Goal: Information Seeking & Learning: Learn about a topic

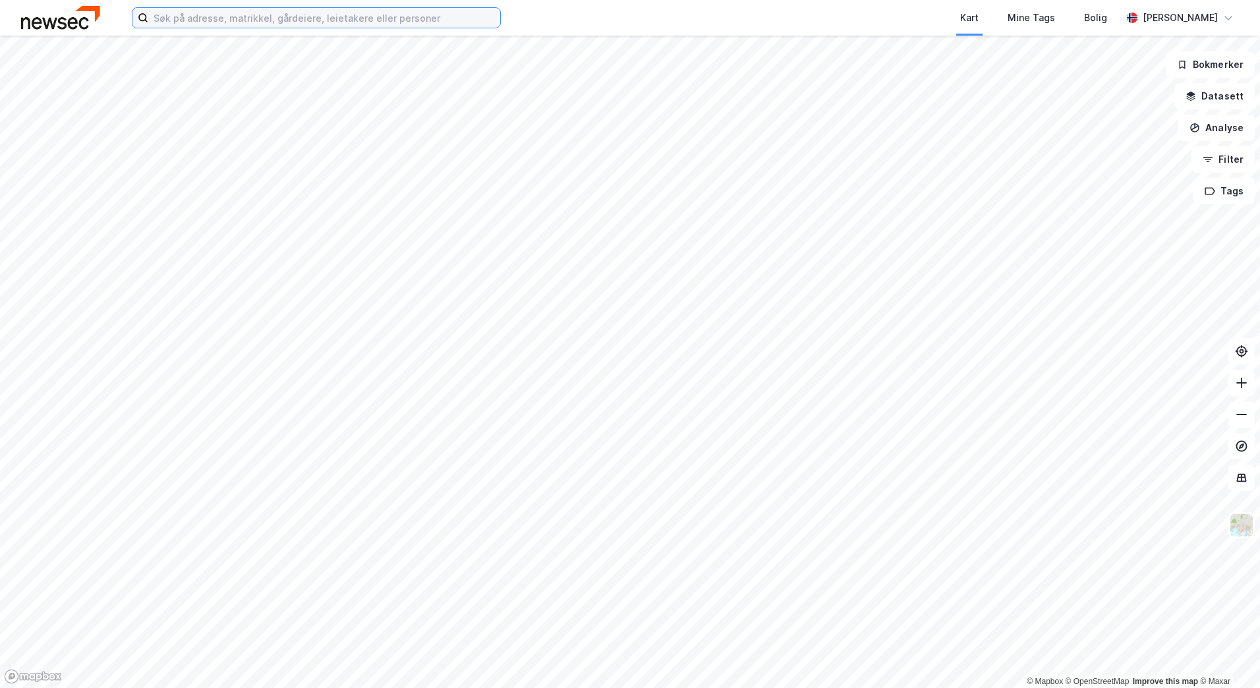
click at [221, 18] on input at bounding box center [324, 18] width 352 height 20
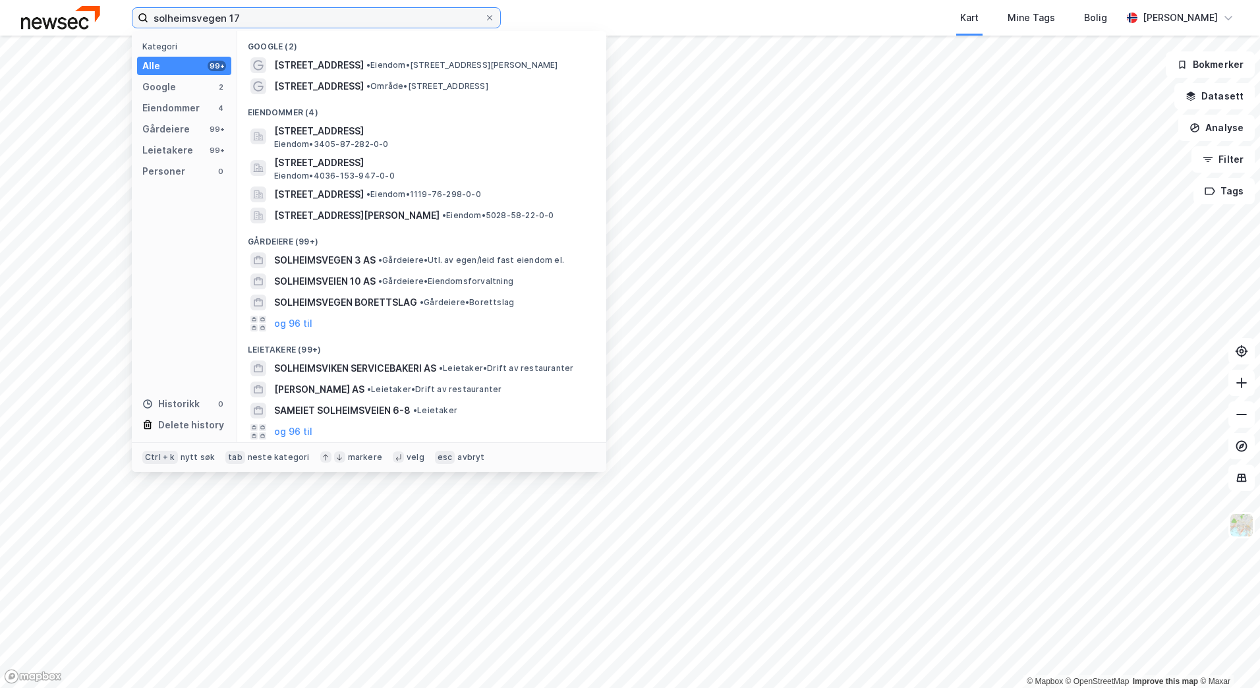
click at [167, 15] on input "solheimsvegen 17" at bounding box center [316, 18] width 336 height 20
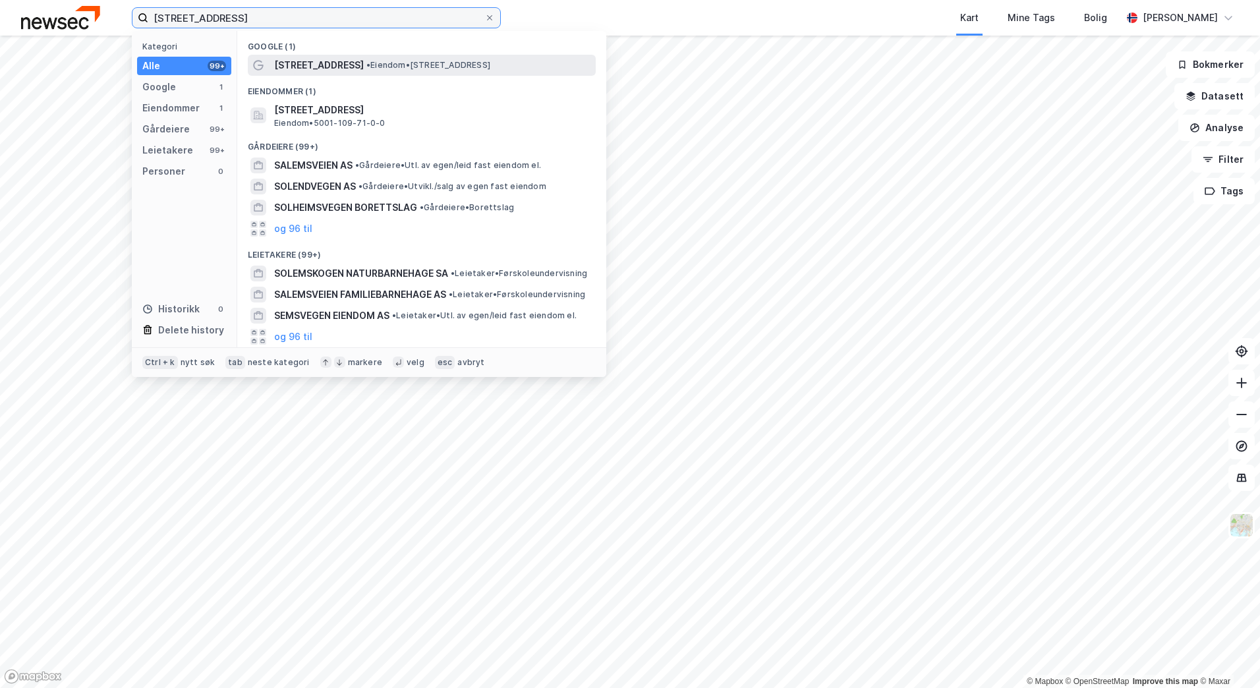
type input "[STREET_ADDRESS]"
click at [311, 65] on span "[STREET_ADDRESS]" at bounding box center [319, 65] width 90 height 16
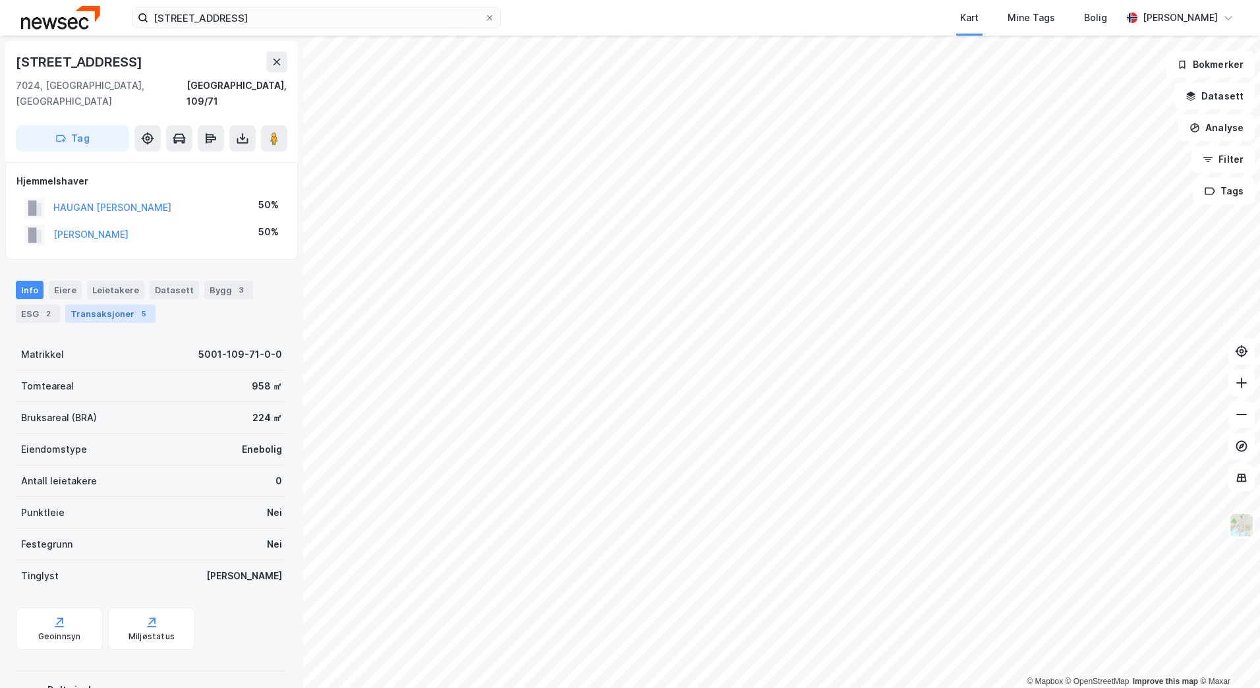
click at [101, 304] on div "Transaksjoner 5" at bounding box center [110, 313] width 90 height 18
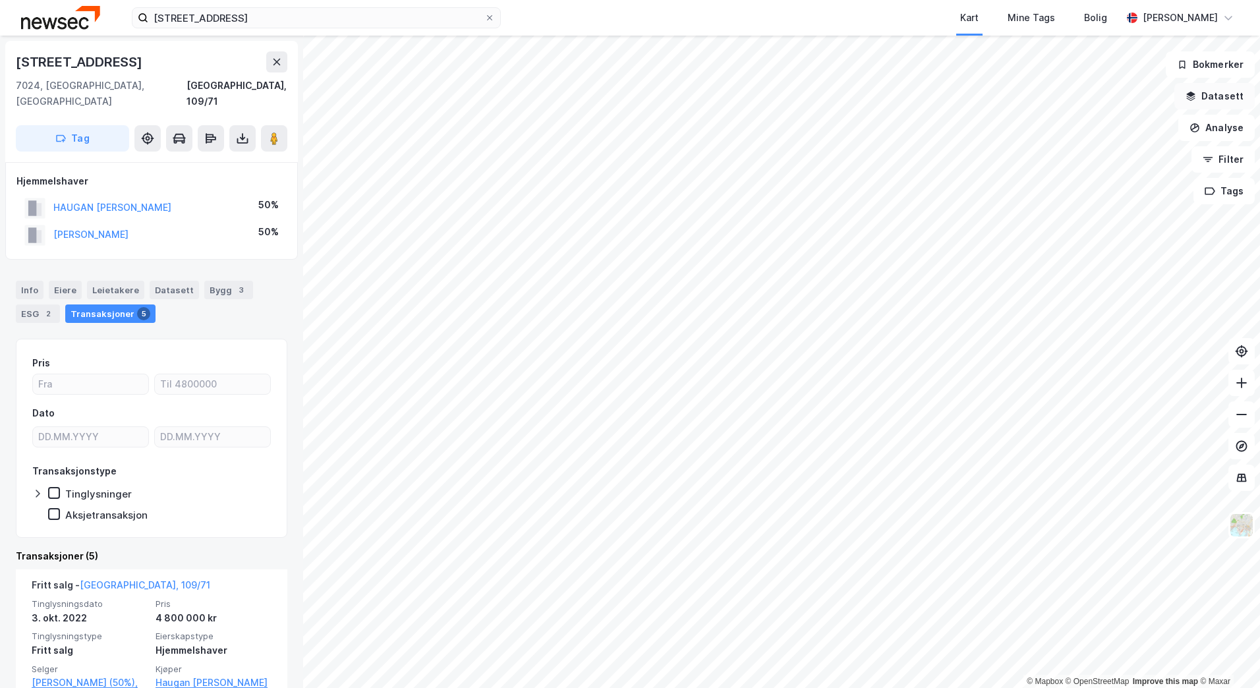
click at [1216, 92] on button "Datasett" at bounding box center [1214, 96] width 80 height 26
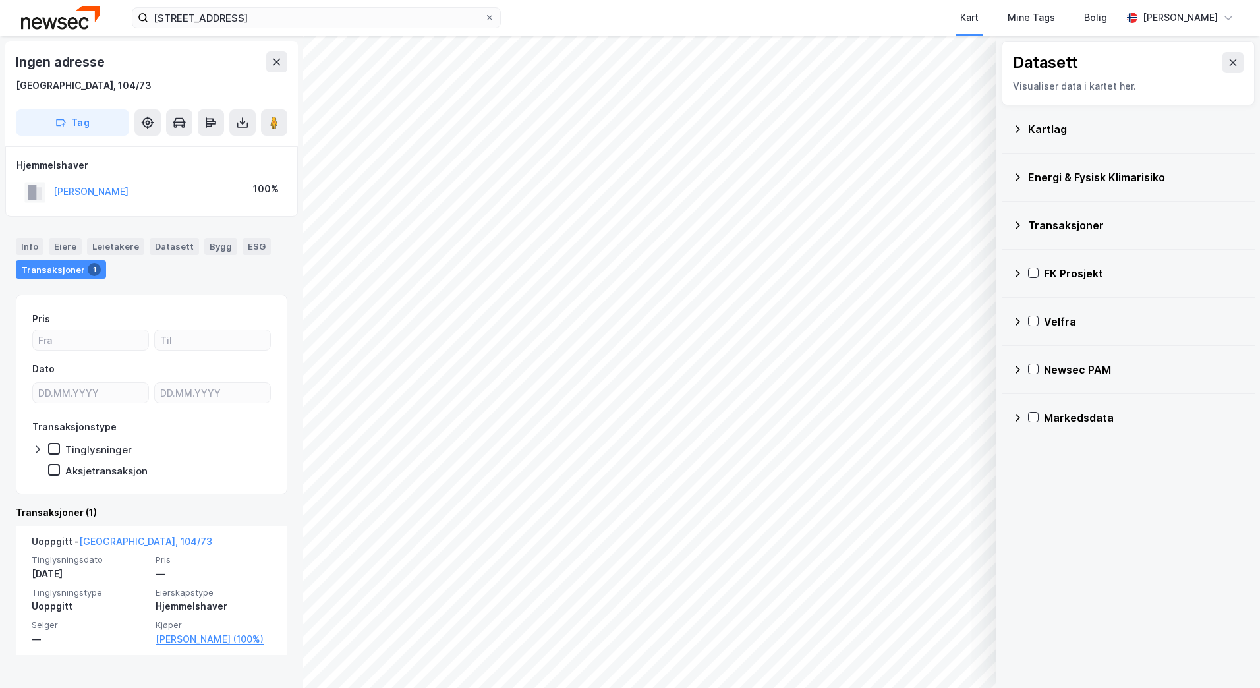
click at [1229, 61] on icon at bounding box center [1232, 62] width 7 height 7
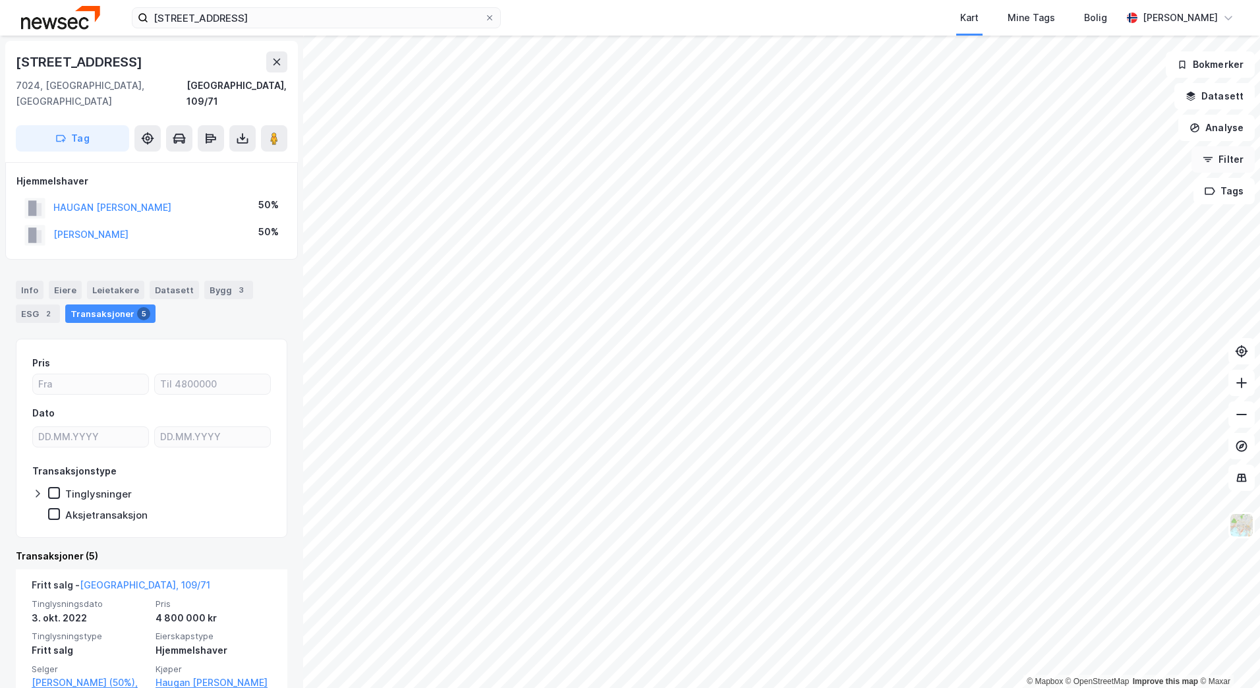
click at [1228, 159] on button "Filter" at bounding box center [1222, 159] width 63 height 26
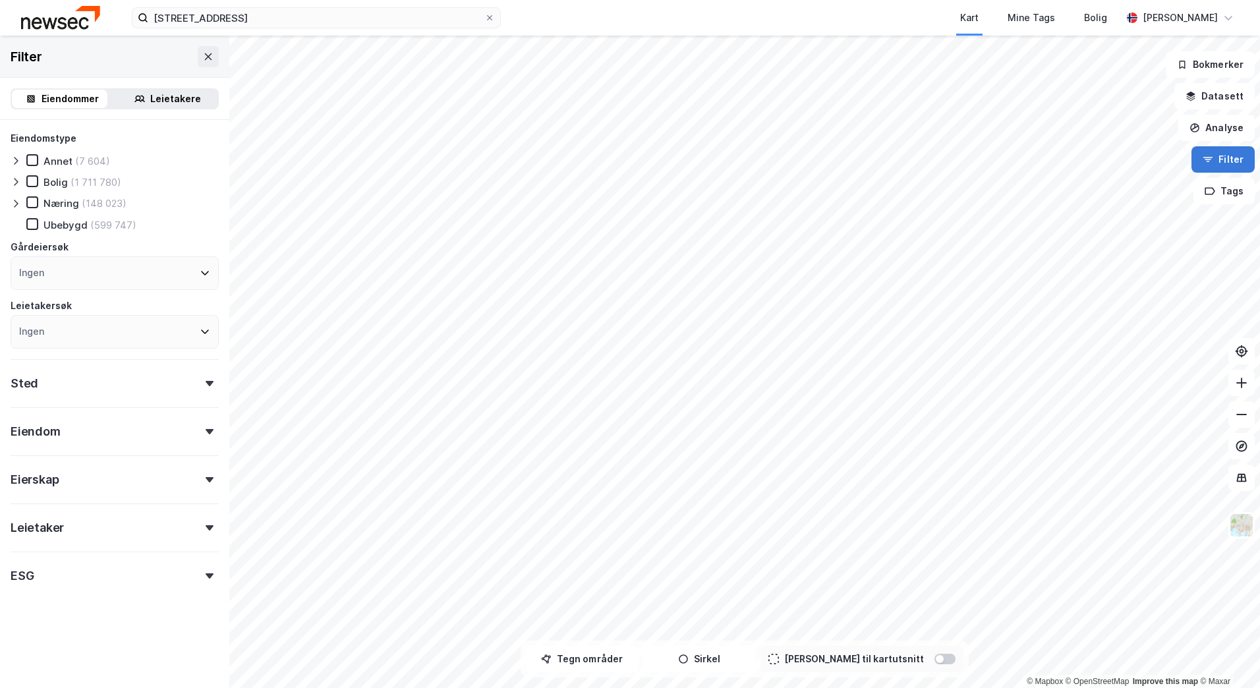
click at [1228, 159] on button "Filter" at bounding box center [1222, 159] width 63 height 26
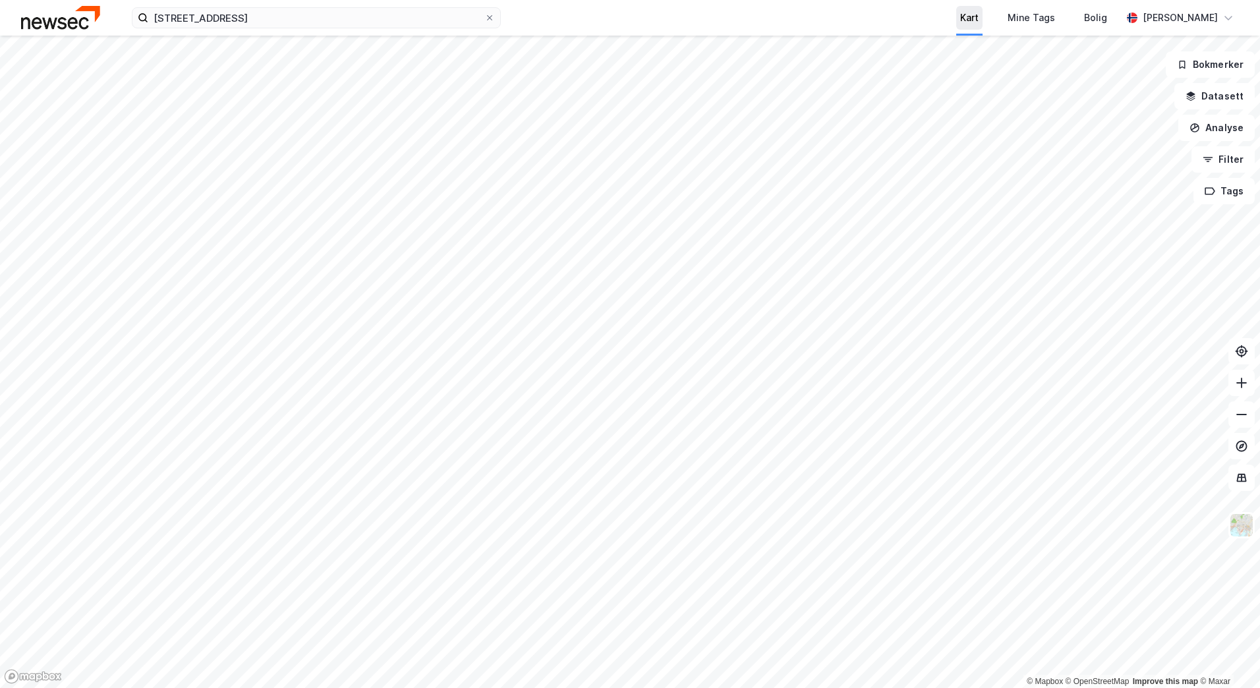
click at [978, 18] on div "Kart" at bounding box center [969, 18] width 18 height 16
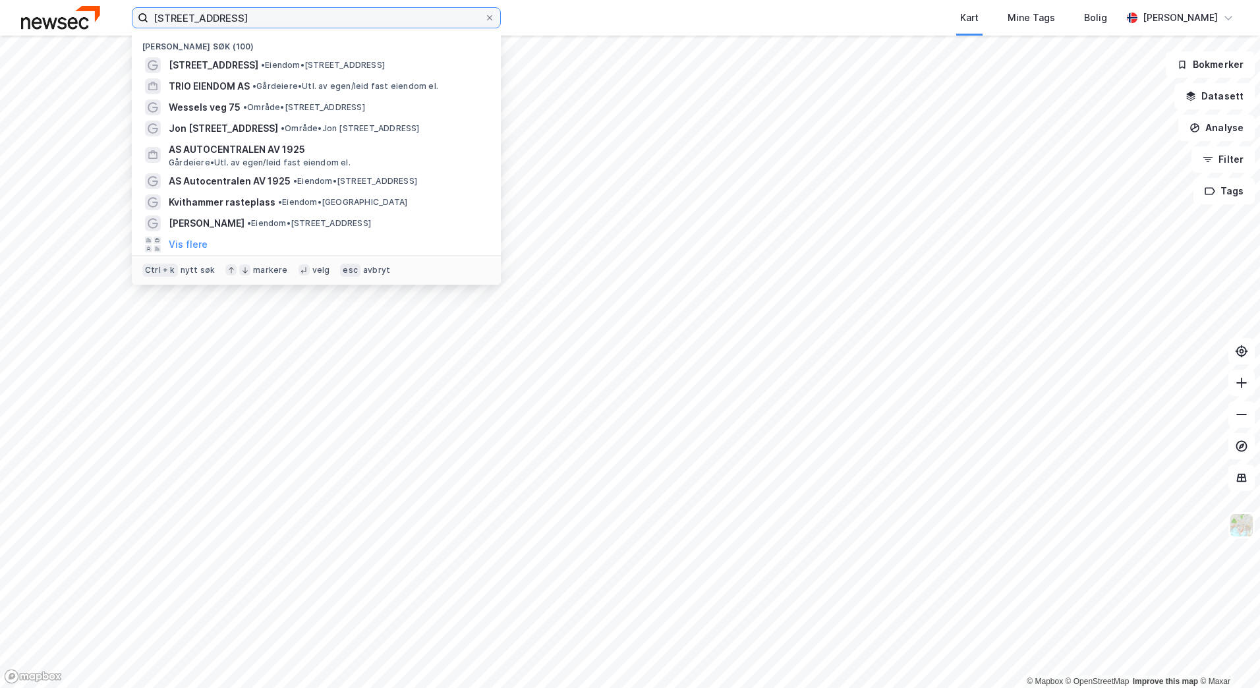
click at [320, 17] on input "[STREET_ADDRESS]" at bounding box center [316, 18] width 336 height 20
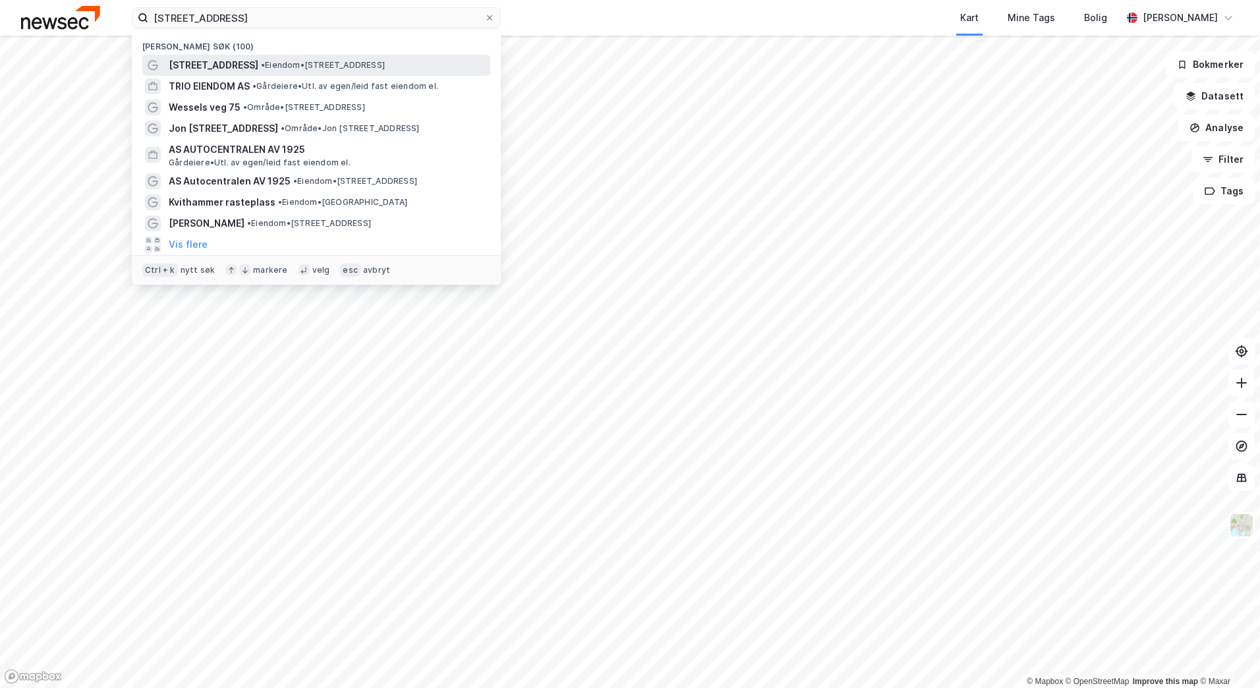
click at [240, 59] on span "[STREET_ADDRESS]" at bounding box center [214, 65] width 90 height 16
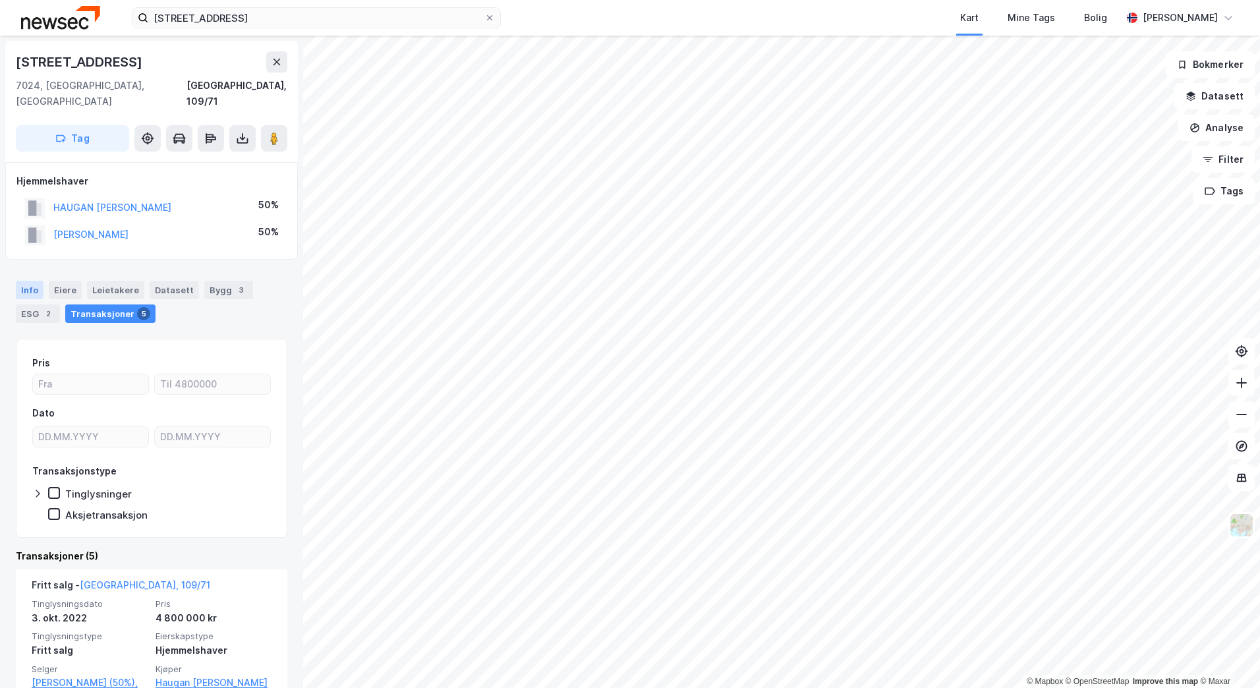
click at [32, 281] on div "Info" at bounding box center [30, 290] width 28 height 18
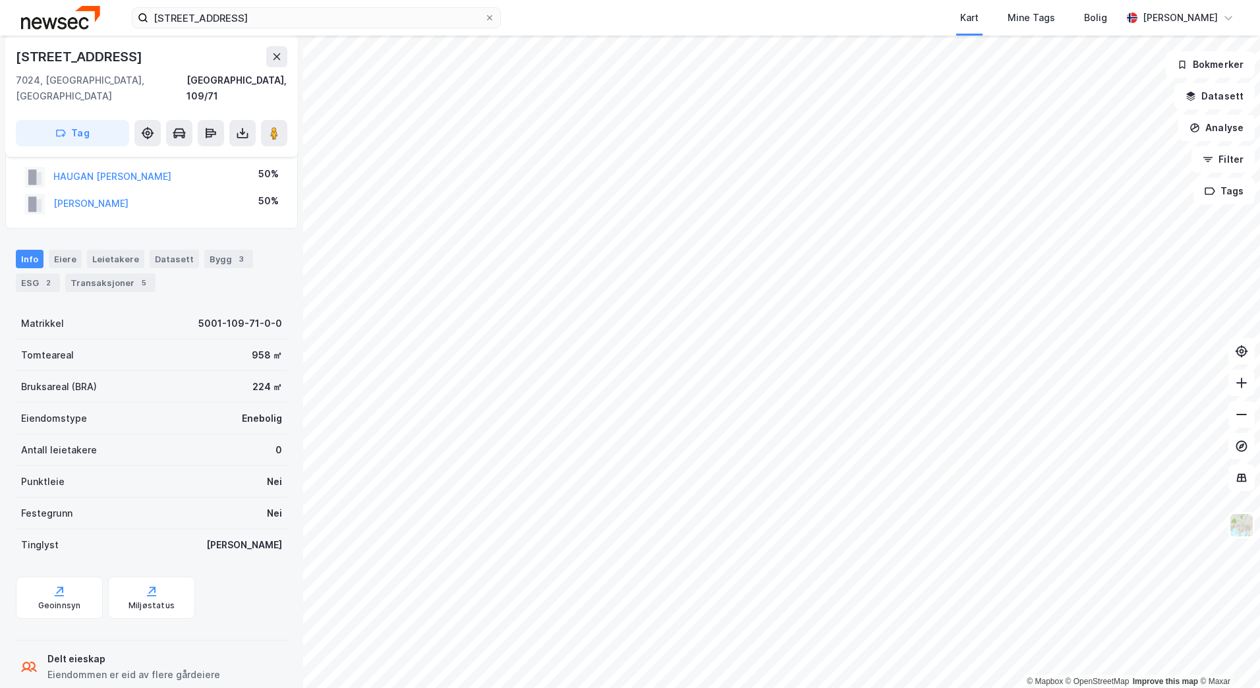
scroll to position [42, 0]
